Goal: Check status

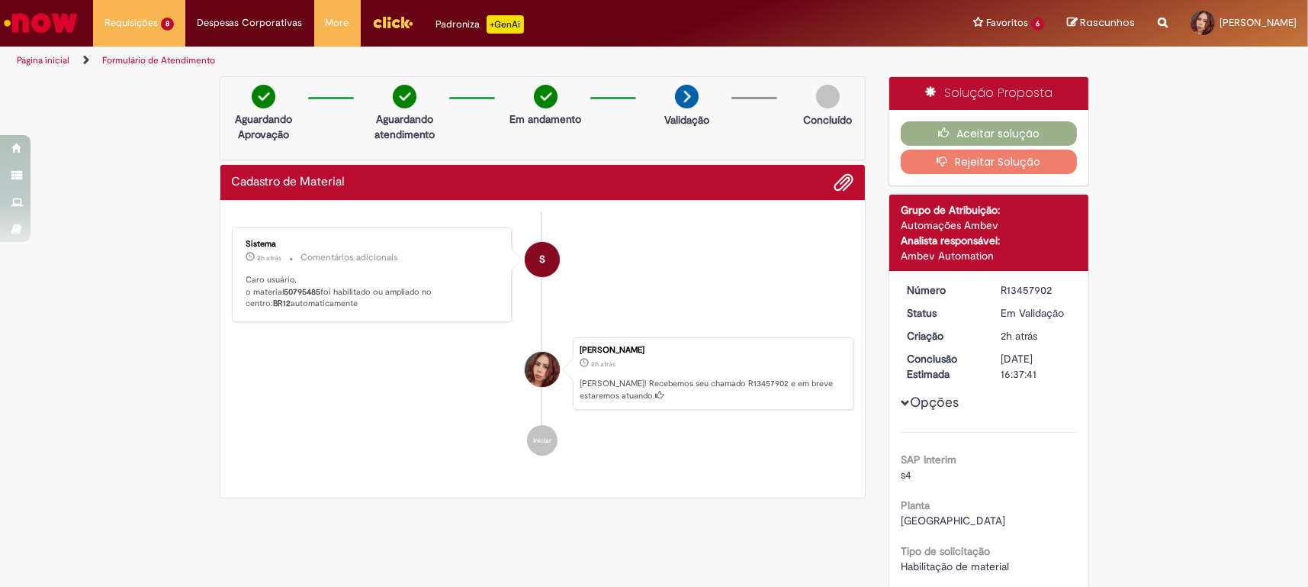
click at [394, 301] on p "Caro usuário, o material 50795485 foi habilitado ou ampliado no centro: BR12 au…" at bounding box center [373, 292] width 254 height 36
drag, startPoint x: 467, startPoint y: 338, endPoint x: 224, endPoint y: 316, distance: 244.4
click at [208, 327] on div "Verificar Código de Barras Aguardando Aprovação Aguardando atendimento Em andam…" at bounding box center [543, 291] width 670 height 430
click at [340, 305] on p "Caro usuário, o material 50795485 foi habilitado ou ampliado no centro: BR12 au…" at bounding box center [373, 292] width 254 height 36
drag, startPoint x: 309, startPoint y: 305, endPoint x: 235, endPoint y: 275, distance: 79.8
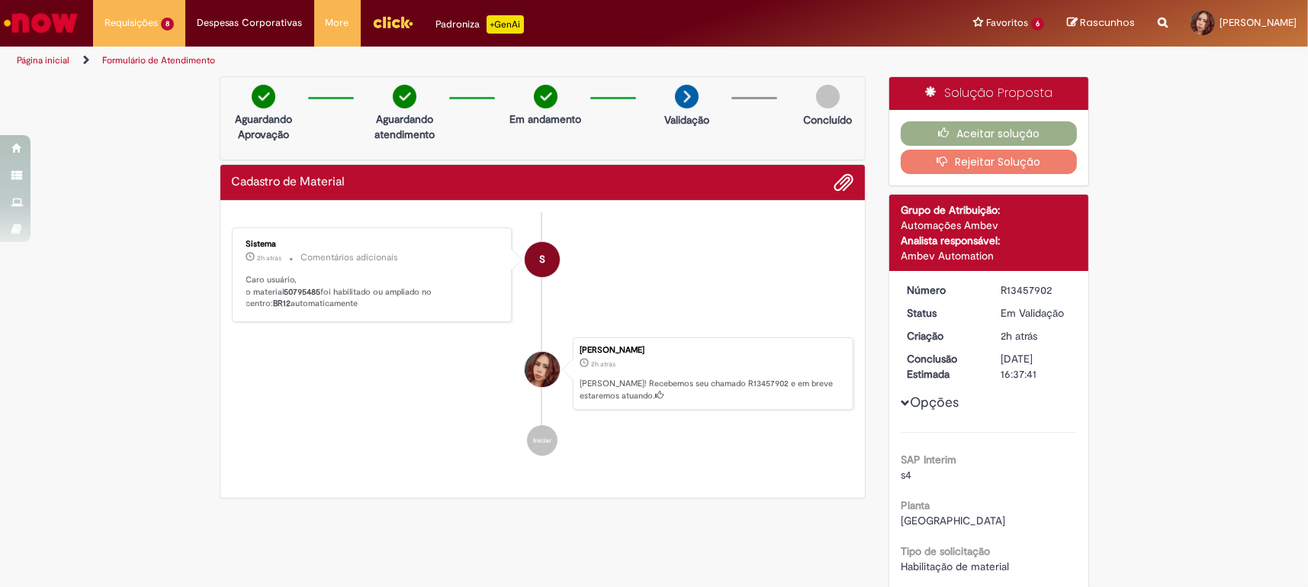
click at [237, 275] on div "Sistema 2h atrás 2 horas atrás Comentários adicionais Caro usuário, o material …" at bounding box center [373, 274] width 272 height 85
click at [317, 317] on div "Sistema 2h atrás 2 horas atrás Comentários adicionais Caro usuário, o material …" at bounding box center [372, 274] width 281 height 95
click at [423, 357] on li "Brenda Andrea Alves de Souza 2h atrás 2 horas atrás Ola! Recebemos seu chamado …" at bounding box center [543, 373] width 623 height 73
drag, startPoint x: 343, startPoint y: 311, endPoint x: 298, endPoint y: 313, distance: 45.8
click at [297, 313] on div "Sistema 2h atrás 2 horas atrás Comentários adicionais Caro usuário, o material …" at bounding box center [373, 274] width 272 height 85
